Goal: Navigation & Orientation: Find specific page/section

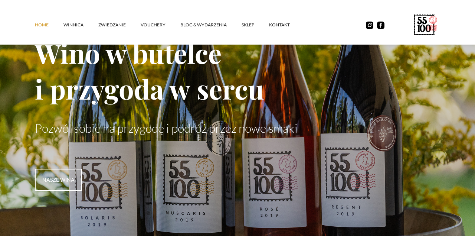
scroll to position [74, 0]
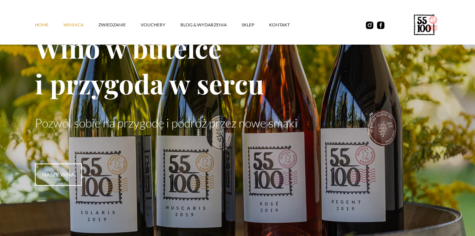
click at [78, 24] on link "winnica" at bounding box center [80, 25] width 35 height 22
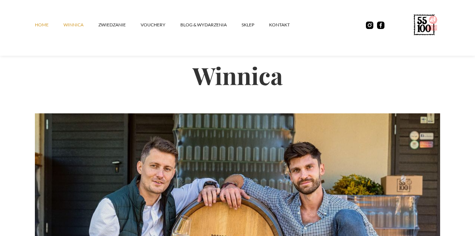
click at [40, 22] on link "Home" at bounding box center [49, 25] width 29 height 22
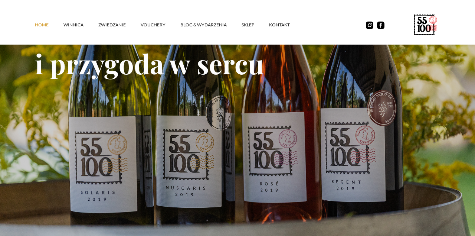
scroll to position [96, 0]
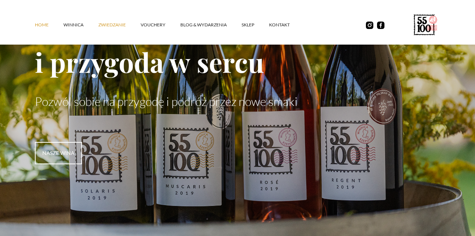
click at [109, 24] on link "ZWIEDZANIE" at bounding box center [119, 25] width 42 height 22
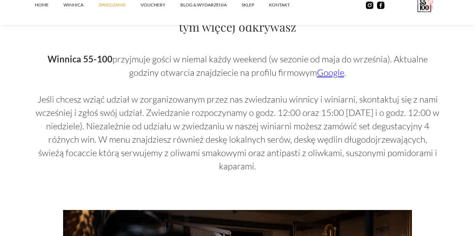
scroll to position [505, 0]
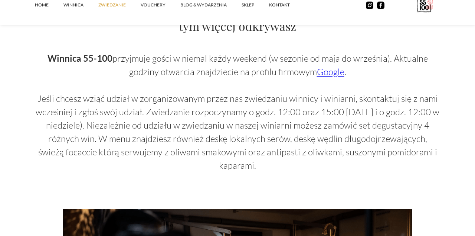
click at [330, 73] on link "Google" at bounding box center [330, 71] width 27 height 11
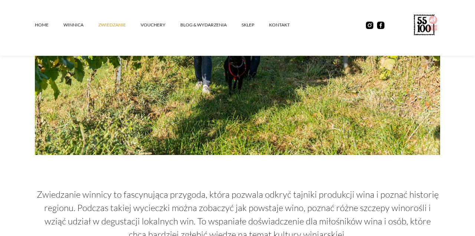
scroll to position [226, 0]
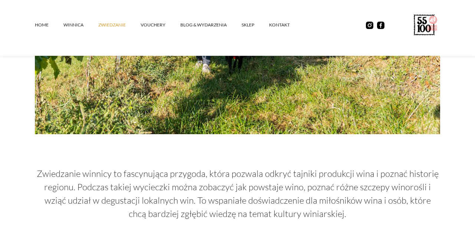
scroll to position [251, 0]
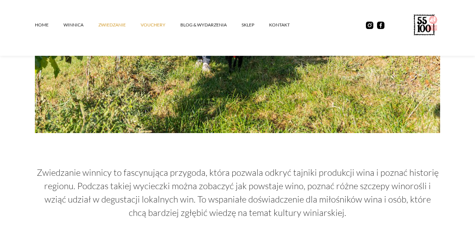
click at [157, 24] on link "vouchery" at bounding box center [161, 25] width 40 height 22
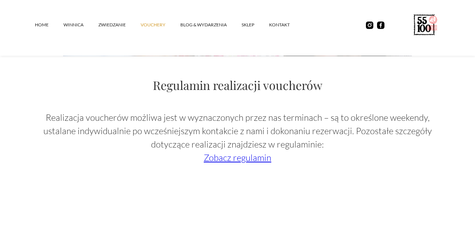
scroll to position [1151, 0]
click at [255, 158] on link "Zobacz regulamin" at bounding box center [238, 157] width 68 height 11
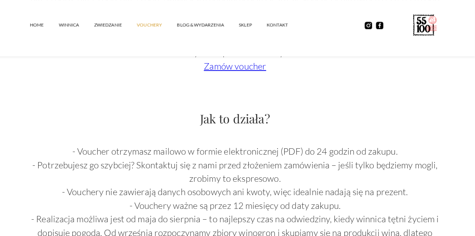
scroll to position [671, 0]
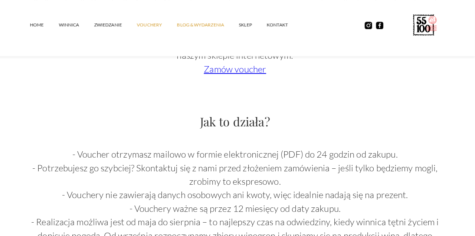
click at [202, 29] on link "Blog & Wydarzenia" at bounding box center [210, 25] width 61 height 22
